Goal: Information Seeking & Learning: Learn about a topic

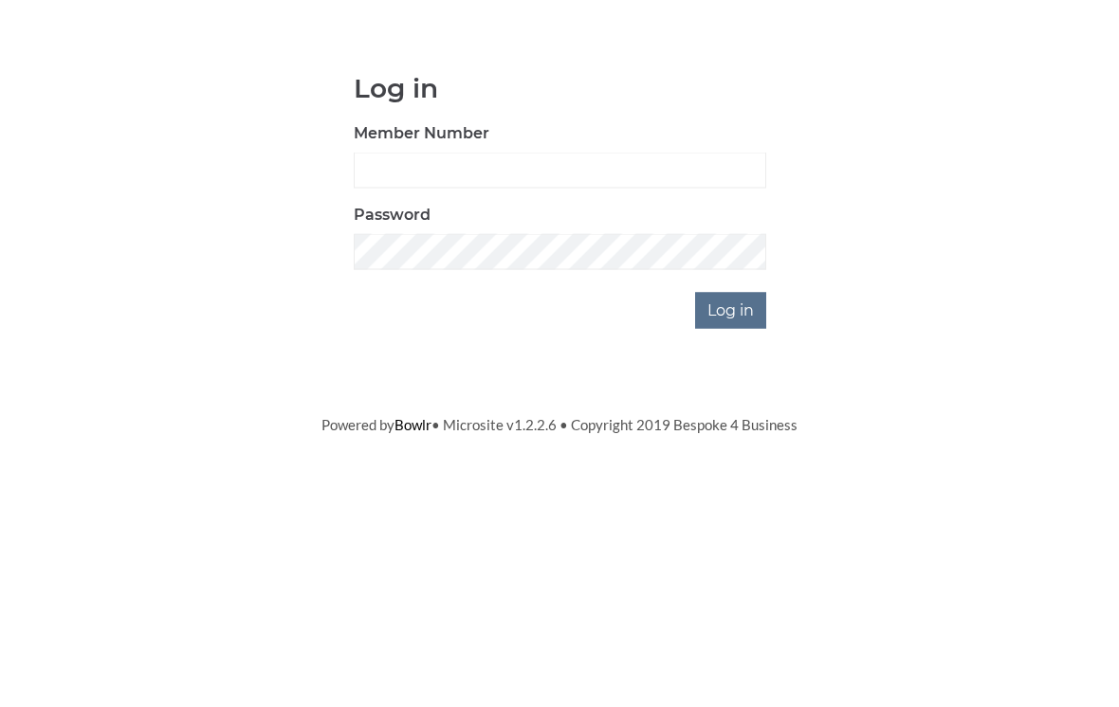
scroll to position [142, 0]
type input "0196"
click at [732, 434] on input "Log in" at bounding box center [730, 452] width 71 height 36
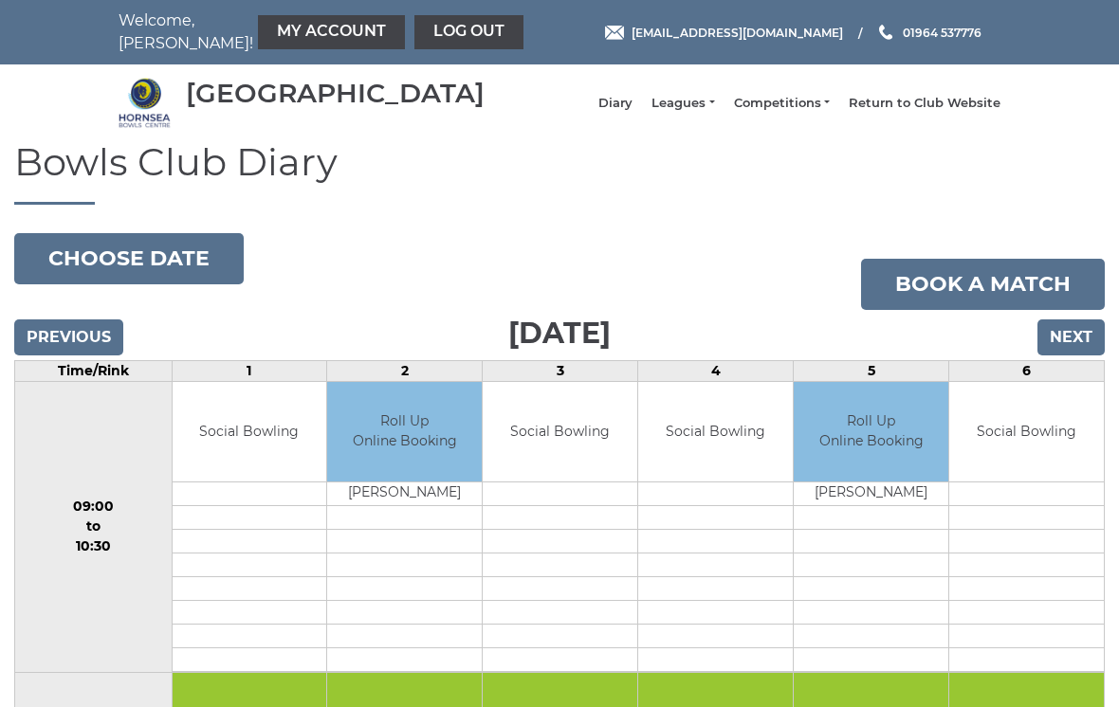
click at [709, 110] on link "Leagues" at bounding box center [682, 103] width 63 height 17
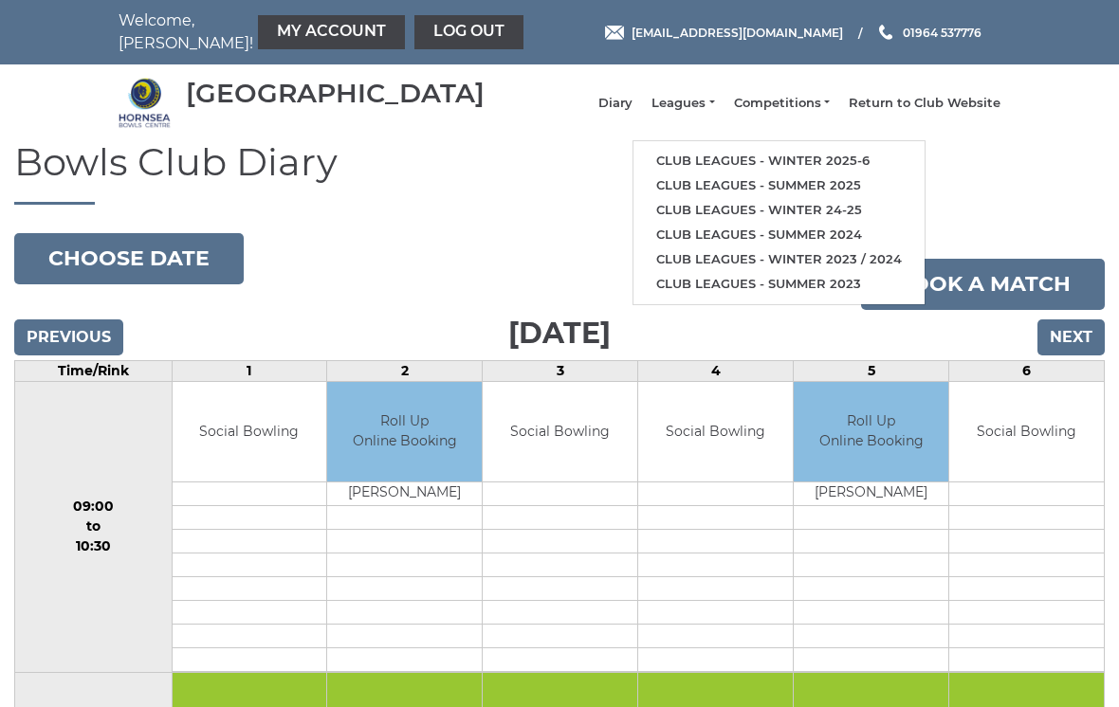
click at [767, 165] on link "Club leagues - Winter 2025-6" at bounding box center [778, 161] width 291 height 25
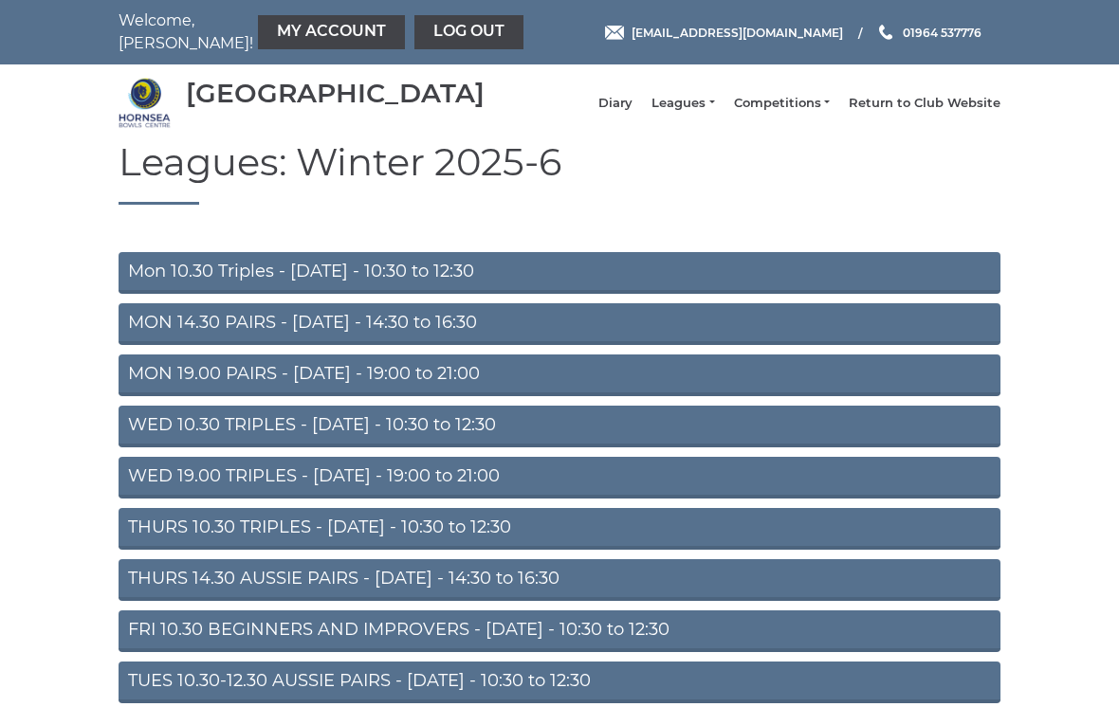
click at [742, 287] on link "Mon 10.30 Triples - Monday - 10:30 to 12:30" at bounding box center [560, 273] width 882 height 42
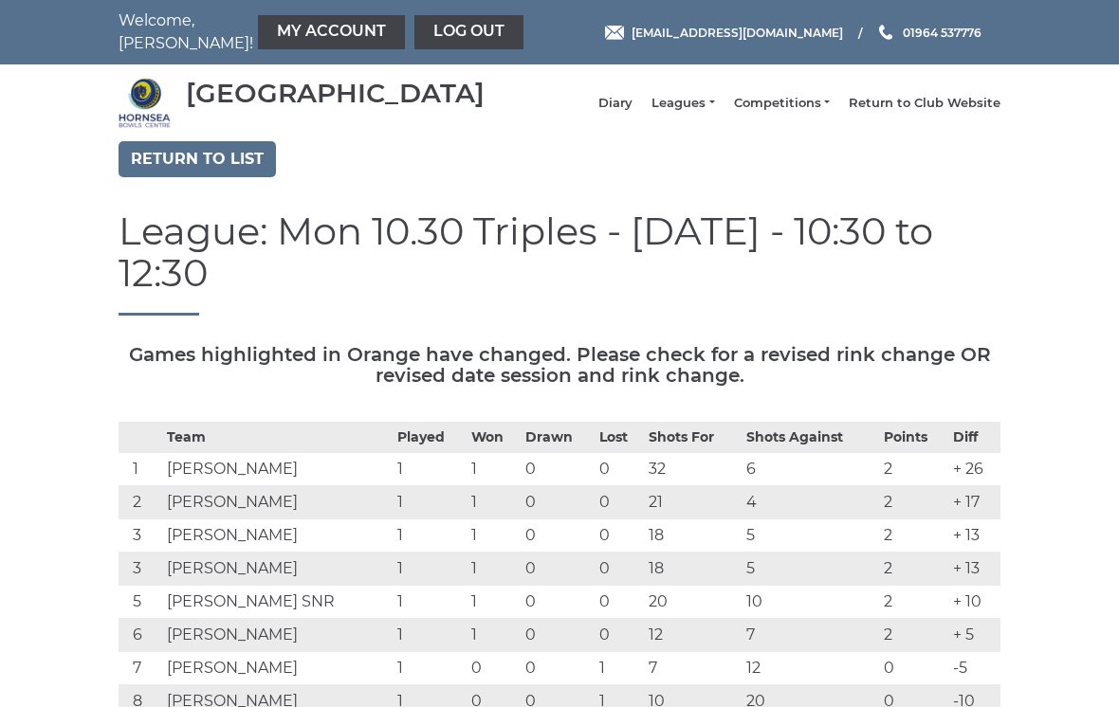
click at [226, 176] on link "Return to list" at bounding box center [197, 159] width 157 height 36
click at [237, 177] on link "Return to list" at bounding box center [197, 159] width 157 height 36
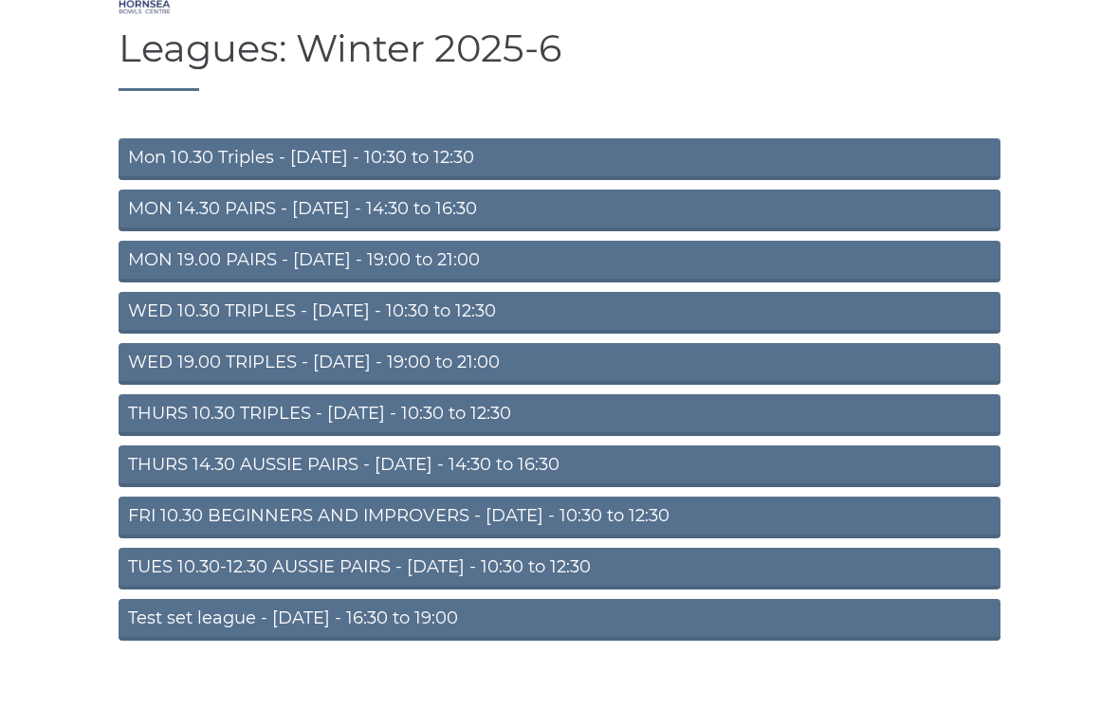
scroll to position [124, 0]
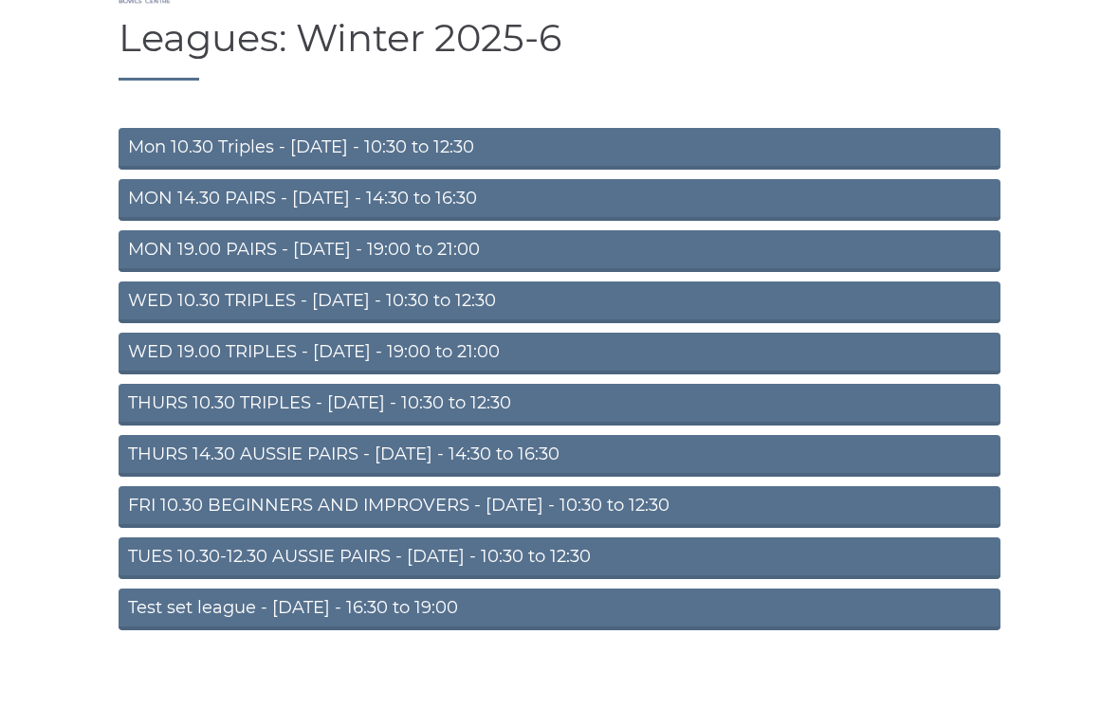
click at [717, 415] on link "THURS 10.30 TRIPLES - [DATE] - 10:30 to 12:30" at bounding box center [560, 405] width 882 height 42
